Goal: Find specific page/section: Find specific page/section

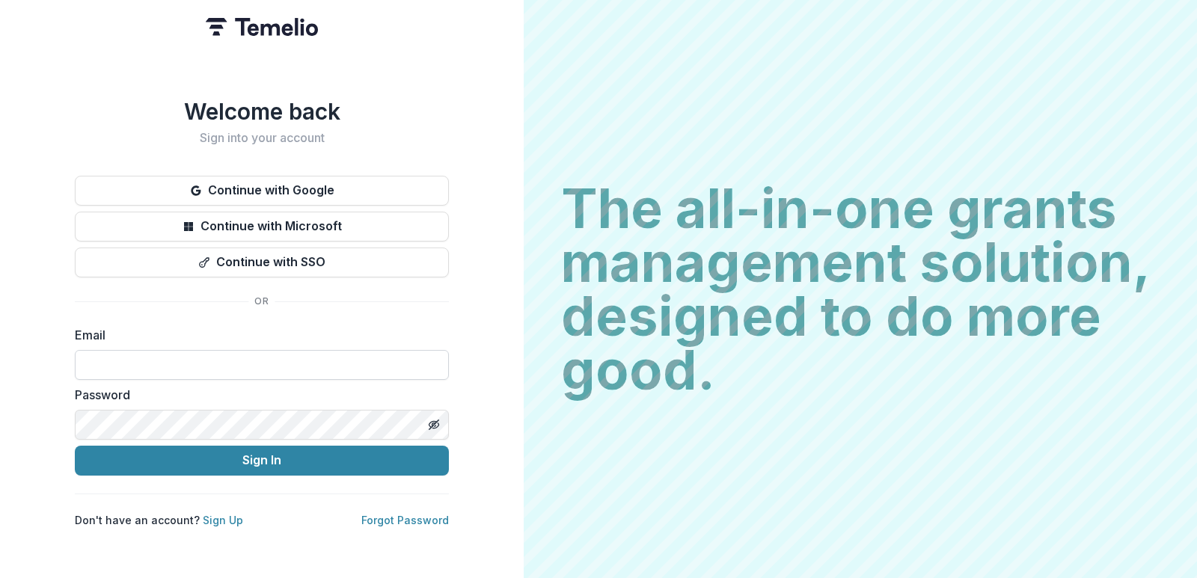
click at [307, 358] on input at bounding box center [262, 365] width 374 height 30
type input "**********"
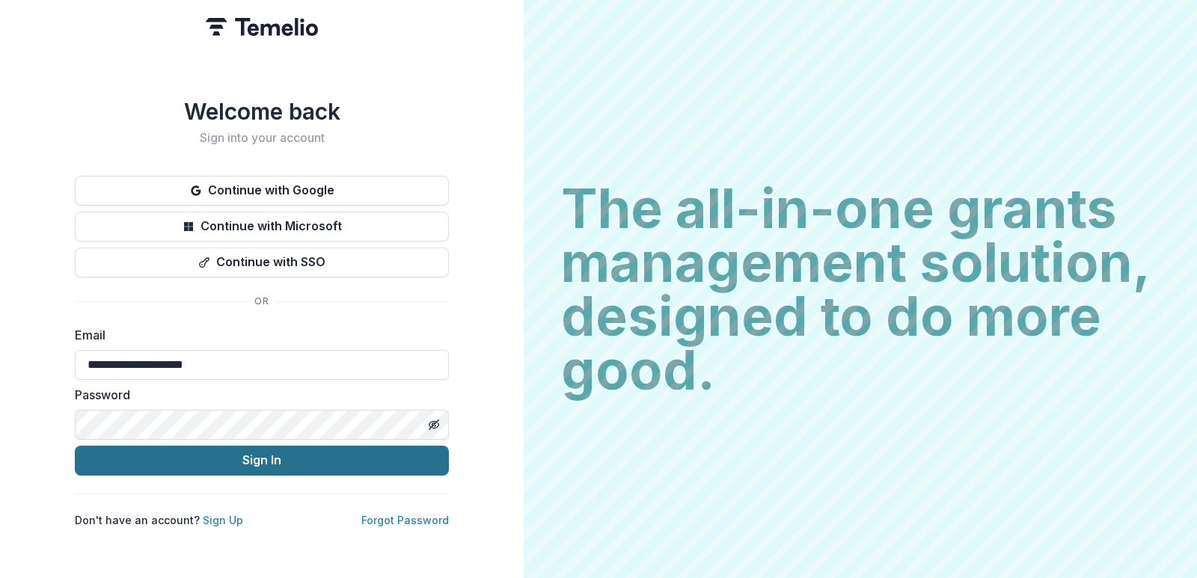
click at [259, 458] on button "Sign In" at bounding box center [262, 461] width 374 height 30
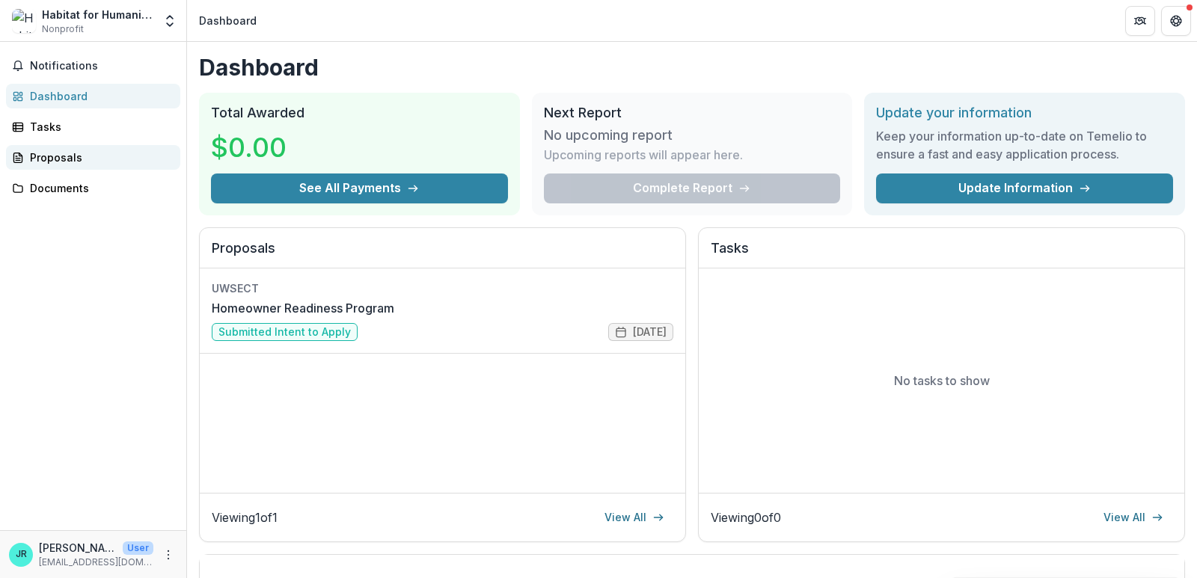
click at [47, 151] on div "Proposals" at bounding box center [99, 158] width 138 height 16
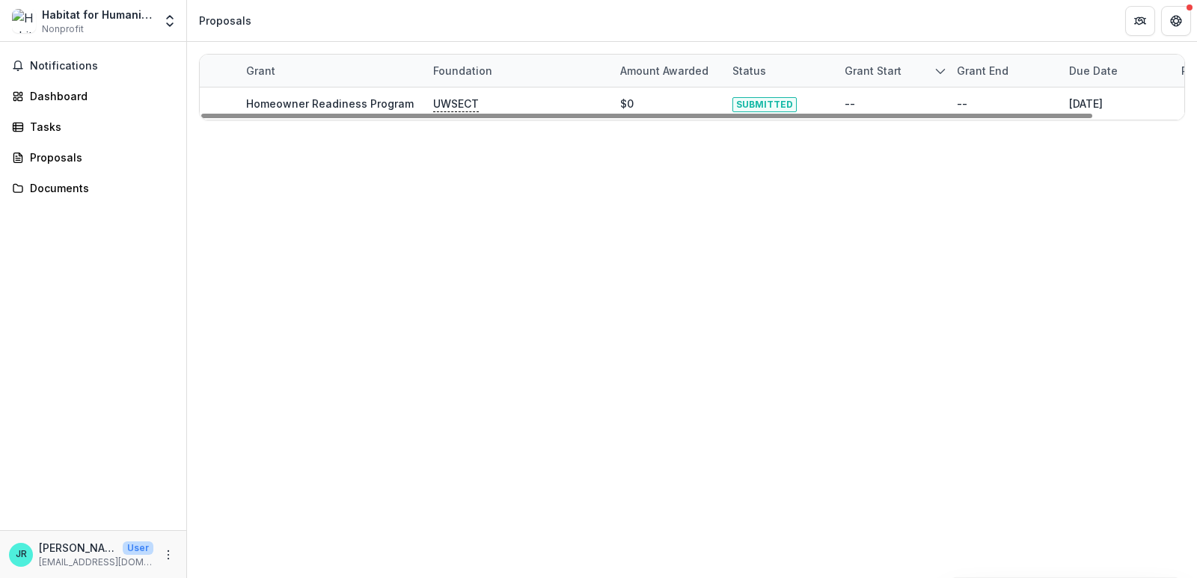
drag, startPoint x: 1110, startPoint y: 73, endPoint x: 1030, endPoint y: 74, distance: 80.1
click at [1030, 74] on div "Grant Foundation Amount awarded Status Grant start Grant end Due Date Report Due" at bounding box center [742, 71] width 1085 height 32
drag, startPoint x: 1029, startPoint y: 74, endPoint x: 814, endPoint y: 59, distance: 215.2
click at [814, 59] on div "Grant Foundation Amount awarded Status Grant start Grant end Due Date Report Due" at bounding box center [742, 71] width 1085 height 32
click at [1176, 63] on div "Report Due" at bounding box center [1210, 71] width 76 height 16
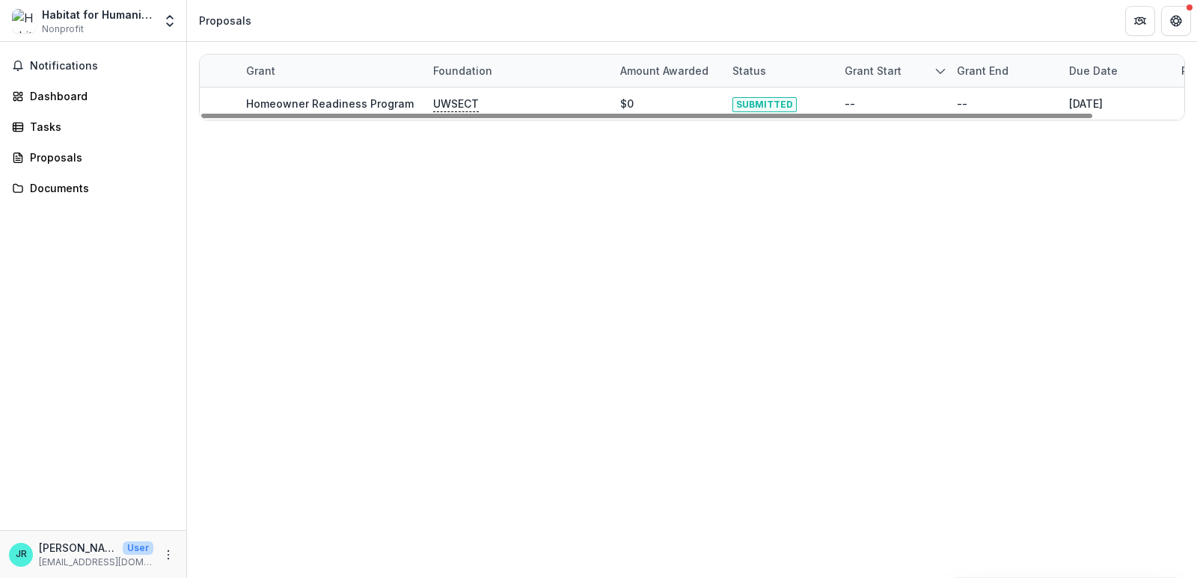
click at [326, 173] on div "Grant Foundation Amount awarded Status Grant start Grant end Due Date Report Du…" at bounding box center [692, 310] width 1010 height 536
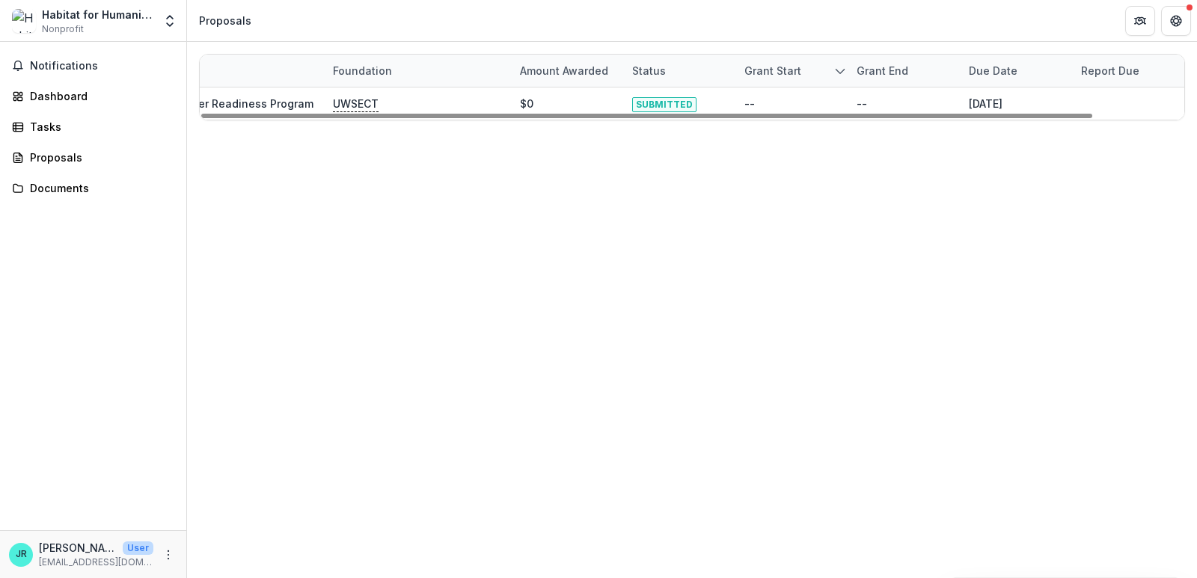
drag, startPoint x: 363, startPoint y: 114, endPoint x: 818, endPoint y: 149, distance: 456.9
click at [818, 118] on div at bounding box center [646, 116] width 891 height 4
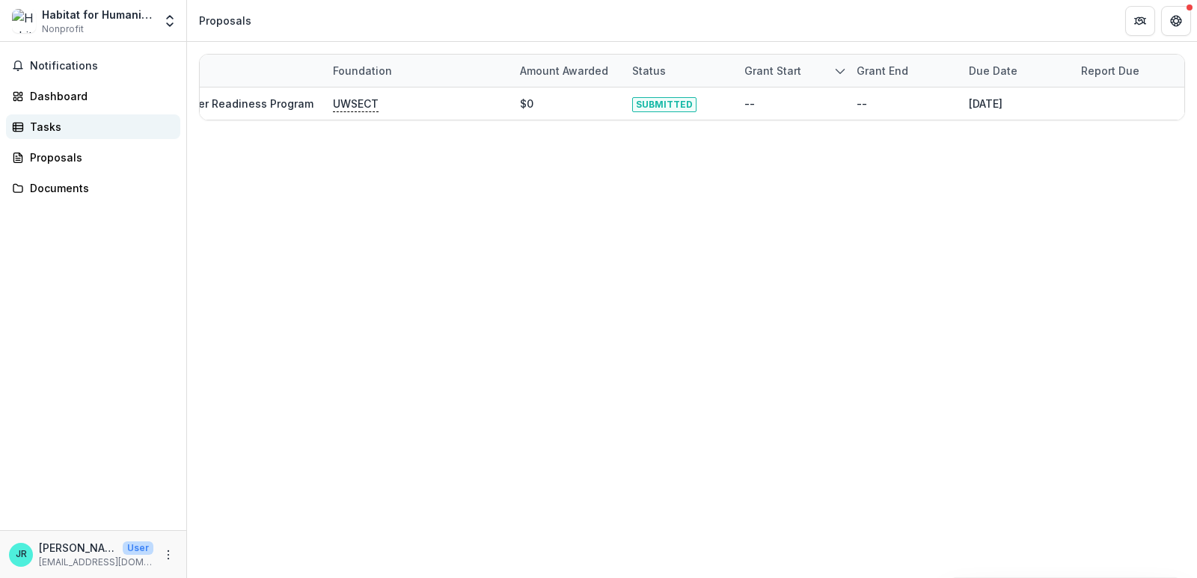
click at [69, 127] on div "Tasks" at bounding box center [99, 127] width 138 height 16
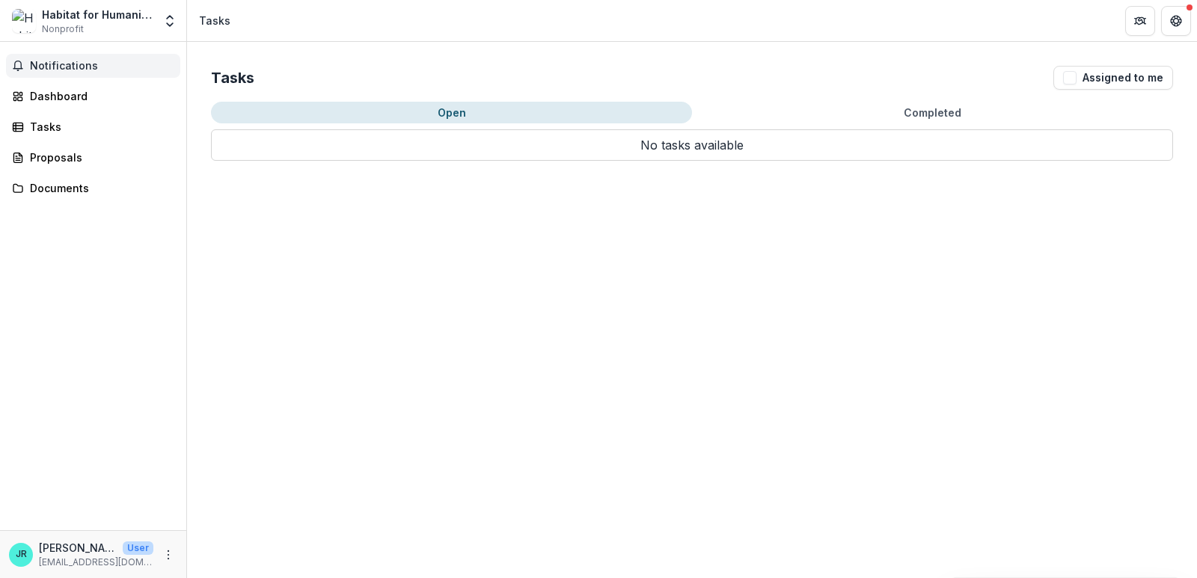
click at [53, 73] on button "Notifications" at bounding box center [93, 66] width 174 height 24
click at [83, 28] on div "Habitat for Humanity of Eastern Connecticut, Inc. Nonprofit" at bounding box center [97, 21] width 111 height 29
click at [52, 30] on span "Nonprofit" at bounding box center [63, 28] width 42 height 13
click at [46, 344] on div "Notifications Dashboard Tasks Proposals Documents" at bounding box center [93, 286] width 186 height 489
